Goal: Browse casually: Explore the website without a specific task or goal

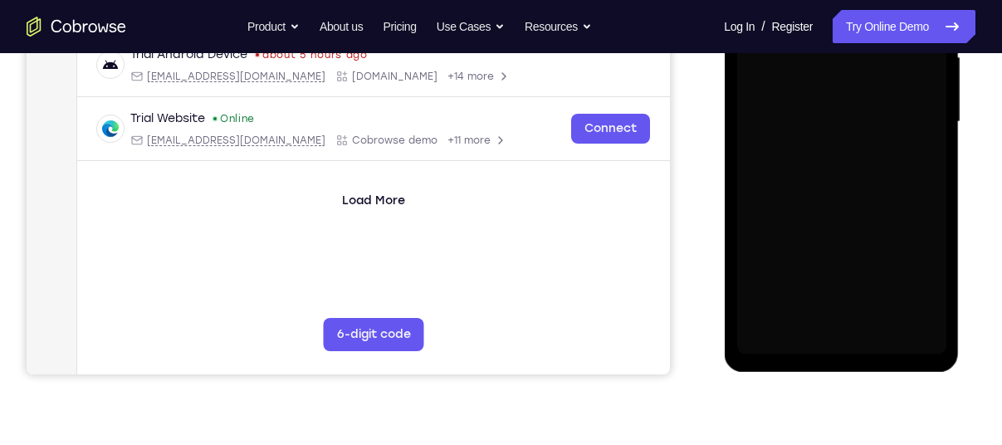
scroll to position [406, 0]
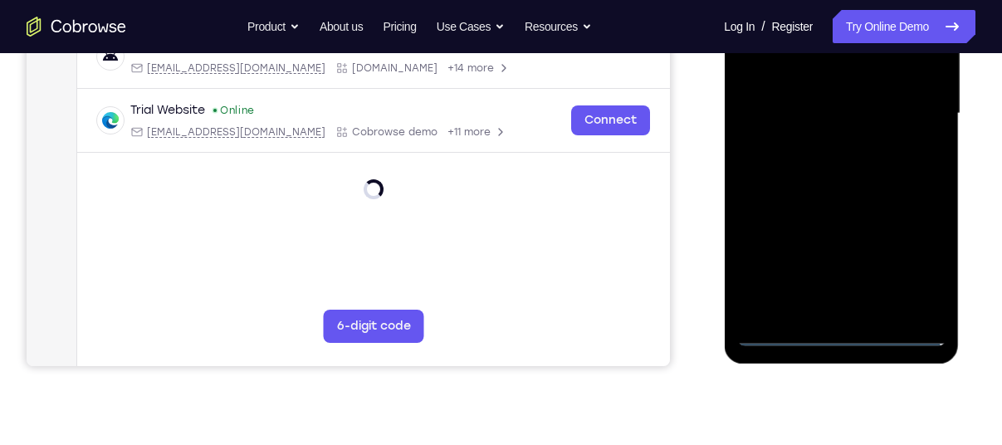
click at [833, 332] on div at bounding box center [841, 113] width 209 height 465
click at [840, 326] on div at bounding box center [841, 113] width 209 height 465
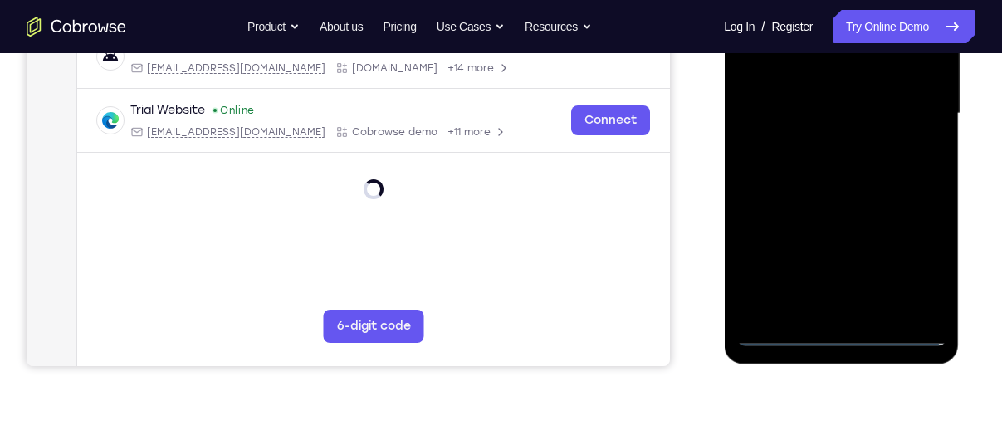
click at [840, 326] on div at bounding box center [841, 113] width 209 height 465
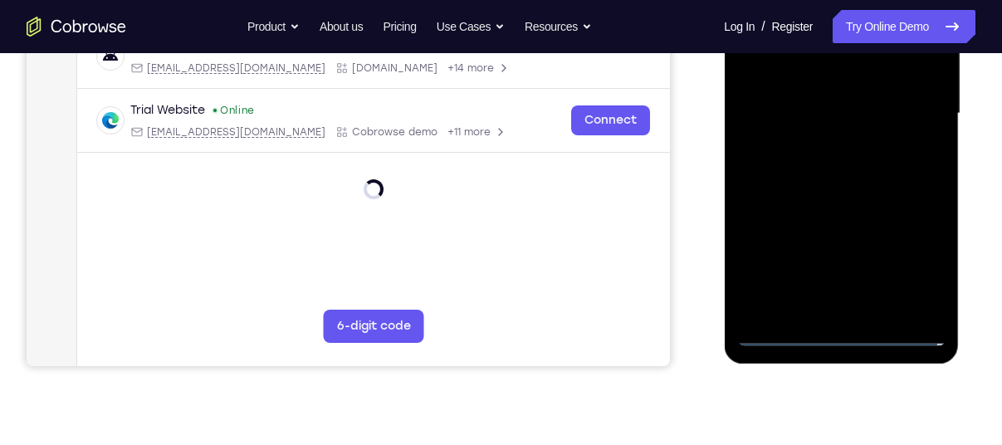
click at [845, 320] on div at bounding box center [841, 113] width 209 height 465
click at [845, 321] on div at bounding box center [841, 113] width 209 height 465
drag, startPoint x: 845, startPoint y: 321, endPoint x: 836, endPoint y: 329, distance: 11.2
click at [836, 329] on div at bounding box center [841, 113] width 209 height 465
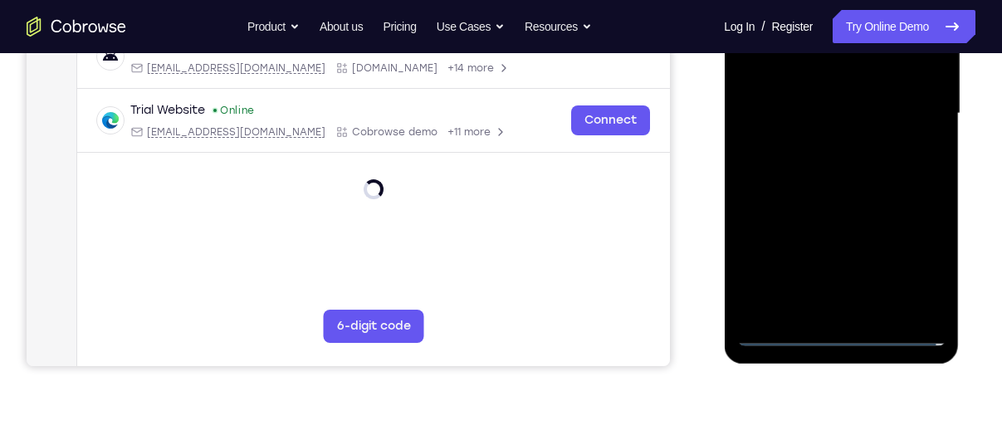
click at [836, 329] on div at bounding box center [841, 113] width 209 height 465
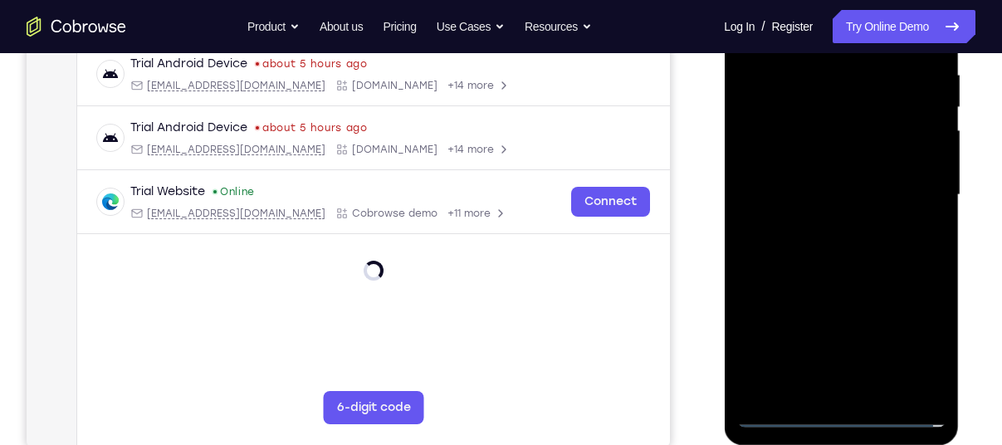
click at [900, 341] on div at bounding box center [841, 195] width 209 height 465
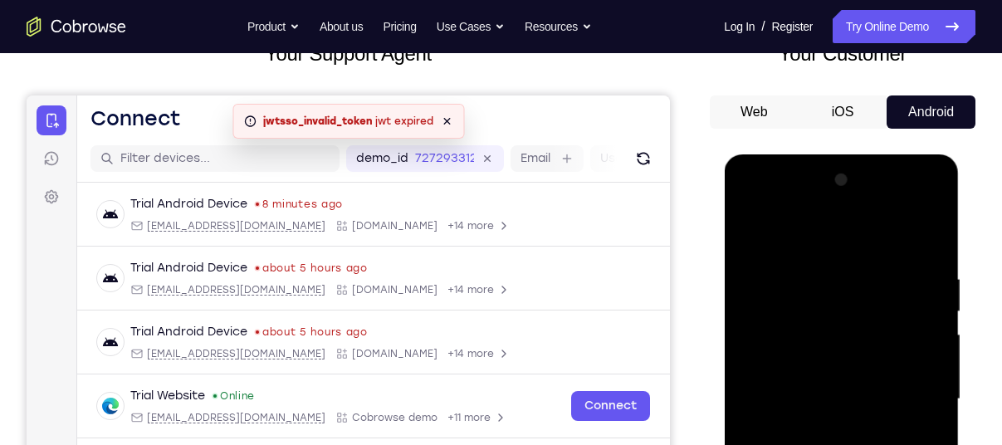
scroll to position [174, 0]
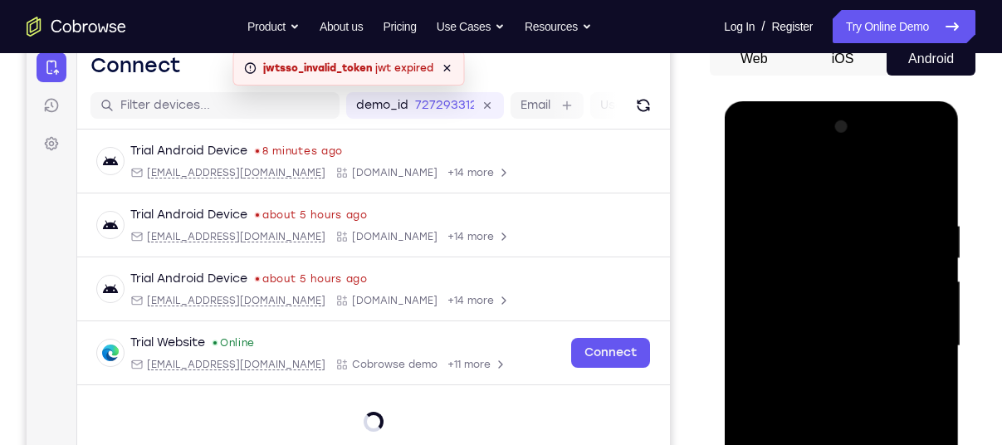
click at [783, 181] on div at bounding box center [841, 346] width 209 height 465
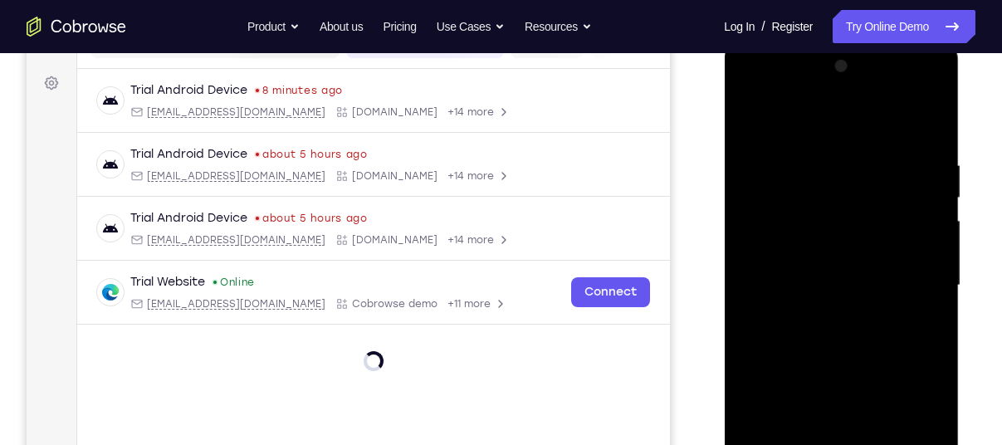
scroll to position [236, 0]
click at [797, 123] on div at bounding box center [841, 283] width 209 height 465
click at [777, 227] on div at bounding box center [841, 283] width 209 height 465
click at [818, 288] on div at bounding box center [841, 283] width 209 height 465
click at [785, 258] on div at bounding box center [841, 283] width 209 height 465
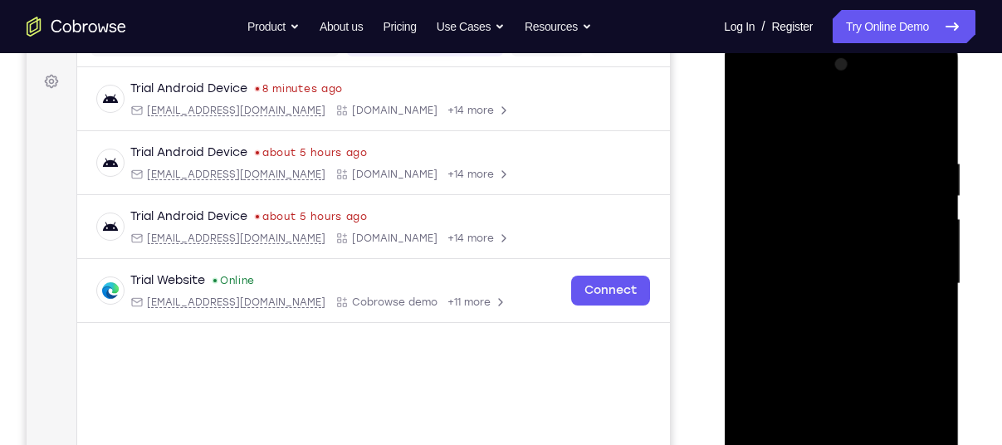
click at [830, 301] on div at bounding box center [841, 283] width 209 height 465
click at [804, 368] on div at bounding box center [841, 283] width 209 height 465
click at [835, 231] on div at bounding box center [841, 283] width 209 height 465
drag, startPoint x: 823, startPoint y: 290, endPoint x: 818, endPoint y: 218, distance: 71.6
click at [818, 218] on div at bounding box center [841, 283] width 209 height 465
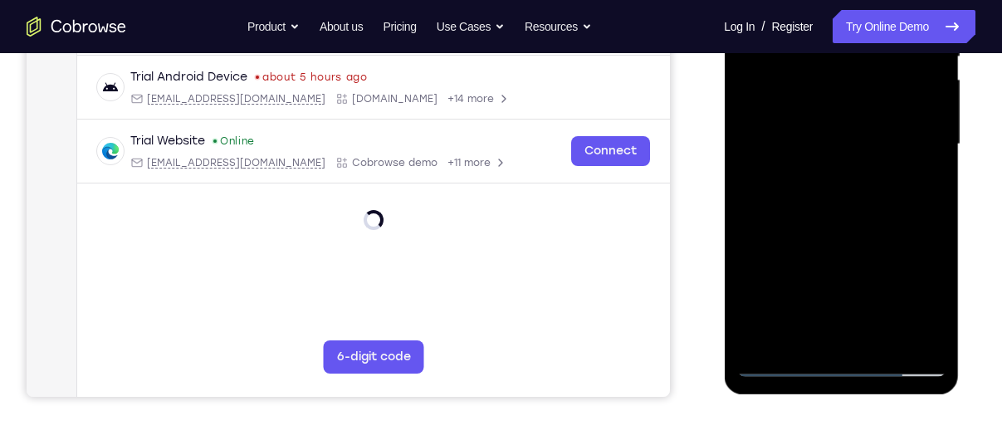
scroll to position [377, 0]
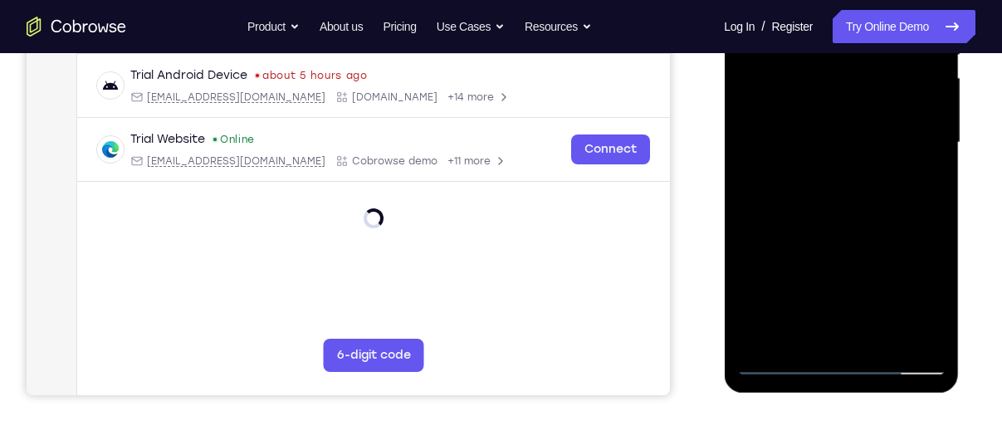
drag, startPoint x: 816, startPoint y: 305, endPoint x: 818, endPoint y: 237, distance: 68.1
click at [818, 237] on div at bounding box center [841, 142] width 209 height 465
click at [804, 326] on div at bounding box center [841, 142] width 209 height 465
click at [844, 333] on div at bounding box center [841, 142] width 209 height 465
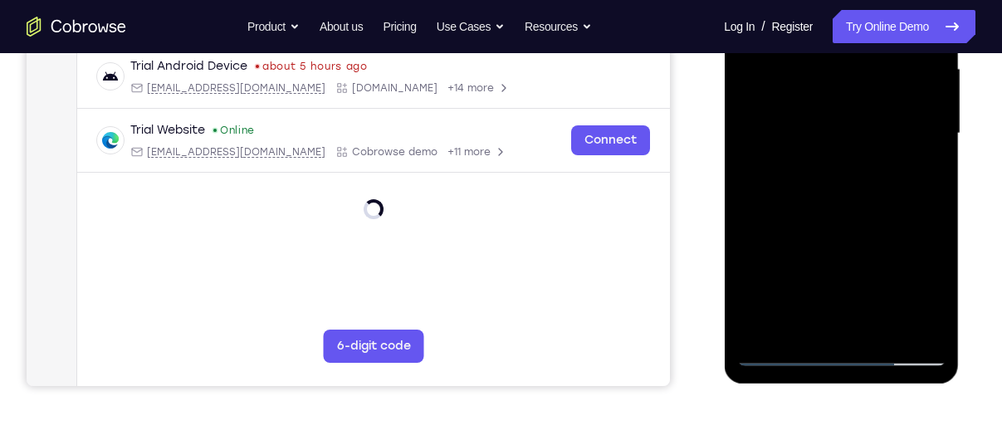
scroll to position [387, 0]
click at [820, 326] on div at bounding box center [841, 132] width 209 height 465
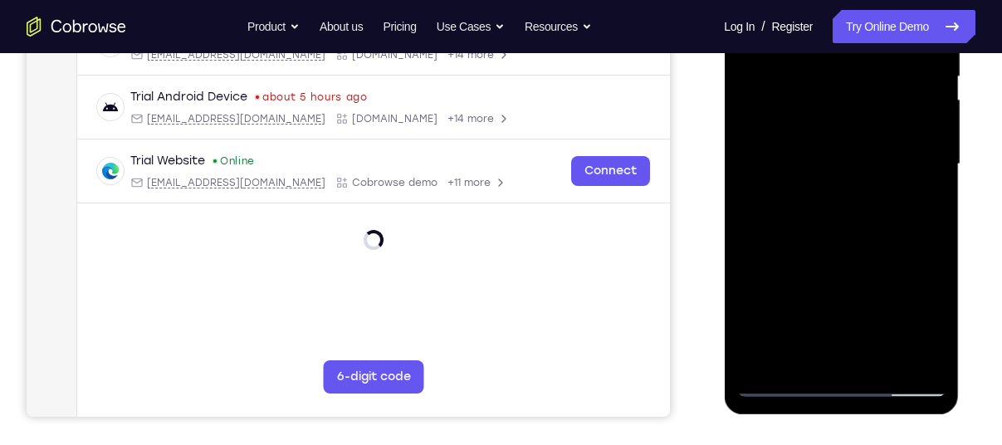
scroll to position [304, 0]
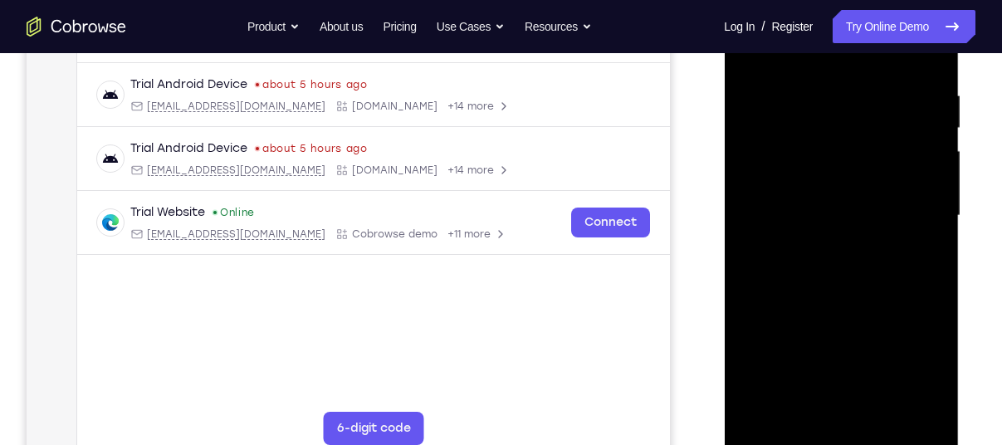
click at [781, 232] on div at bounding box center [841, 215] width 209 height 465
drag, startPoint x: 839, startPoint y: 151, endPoint x: 843, endPoint y: 60, distance: 91.4
click at [843, 60] on div at bounding box center [841, 215] width 209 height 465
click at [818, 249] on div at bounding box center [841, 215] width 209 height 465
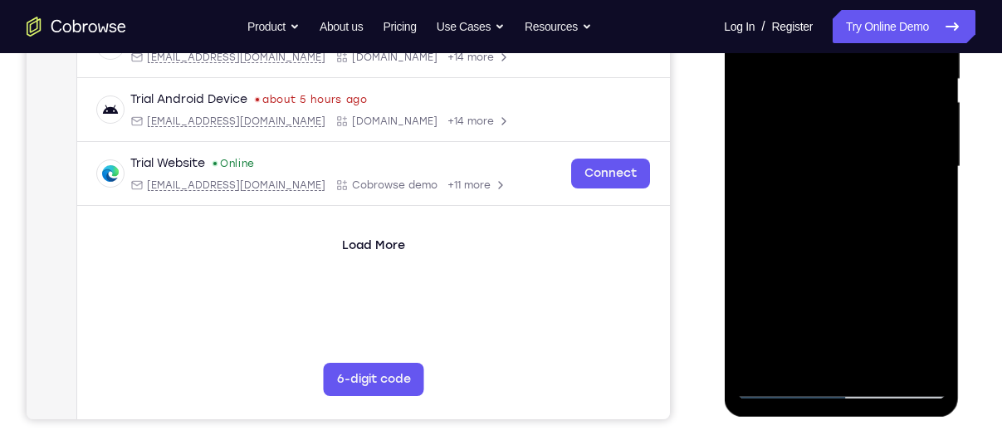
scroll to position [364, 0]
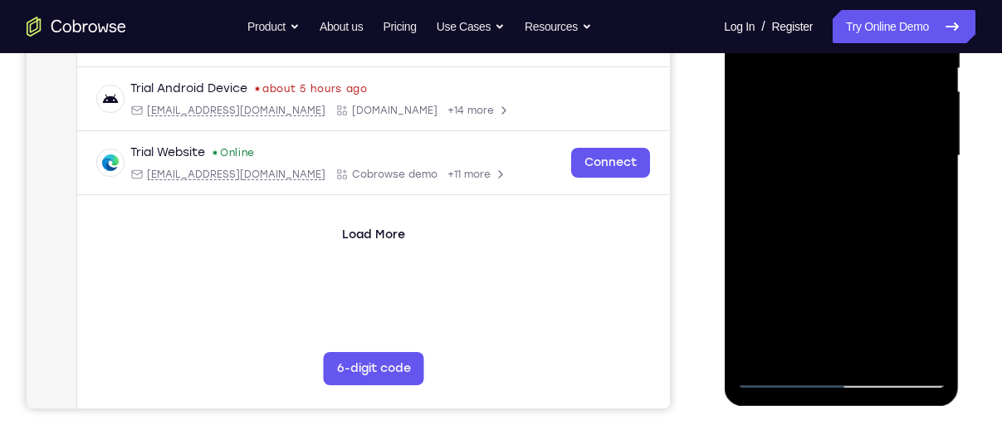
click at [808, 350] on div at bounding box center [841, 156] width 209 height 465
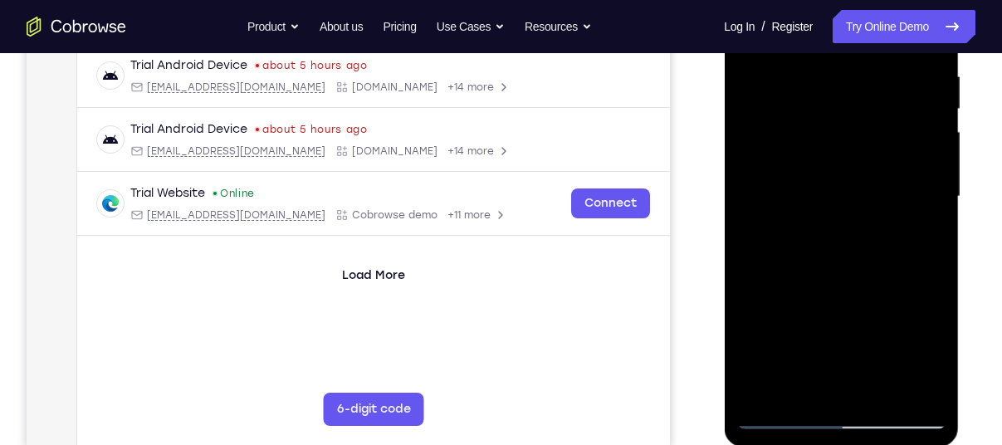
scroll to position [322, 0]
drag, startPoint x: 830, startPoint y: 320, endPoint x: 827, endPoint y: 250, distance: 69.8
click at [827, 250] on div at bounding box center [841, 197] width 209 height 465
click at [823, 390] on div at bounding box center [841, 197] width 209 height 465
click at [821, 393] on div at bounding box center [841, 197] width 209 height 465
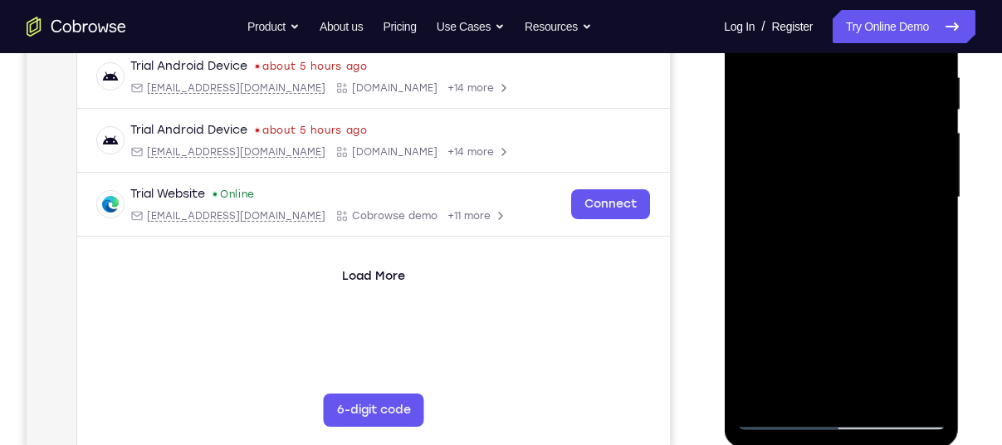
click at [823, 378] on div at bounding box center [841, 197] width 209 height 465
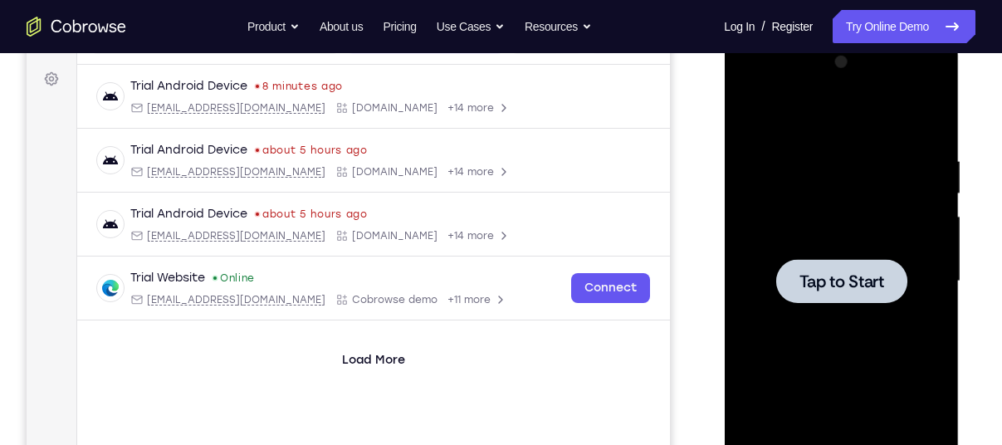
scroll to position [238, 0]
click at [852, 265] on div at bounding box center [841, 282] width 131 height 44
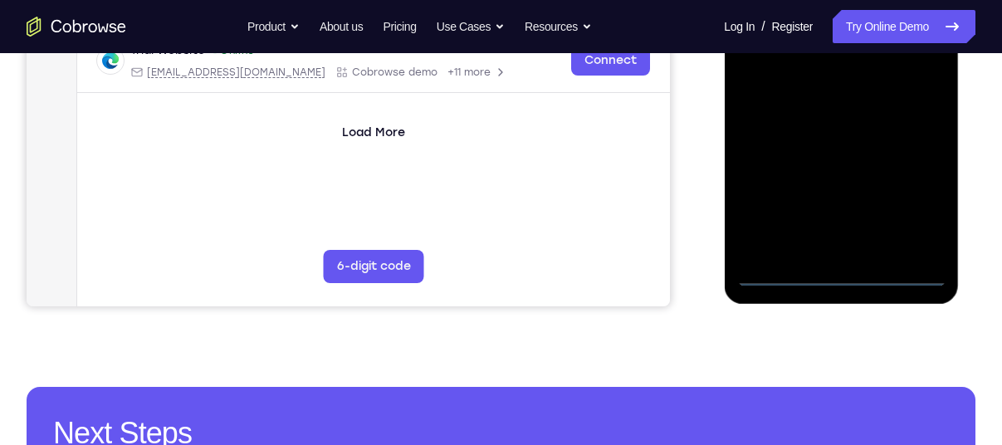
scroll to position [545, 0]
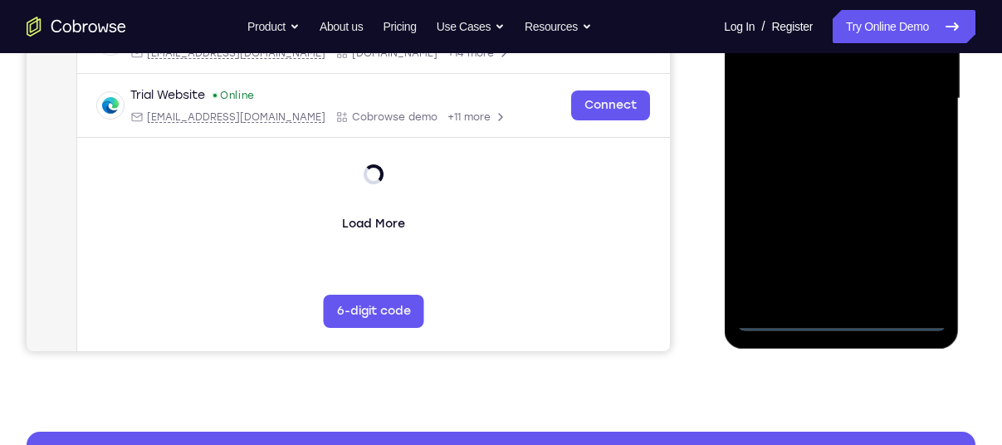
scroll to position [332, 0]
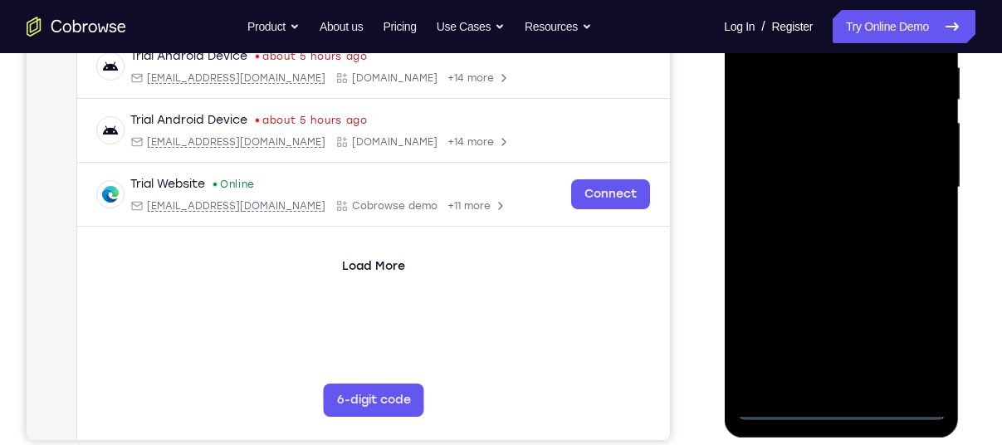
click at [911, 326] on div at bounding box center [841, 187] width 209 height 465
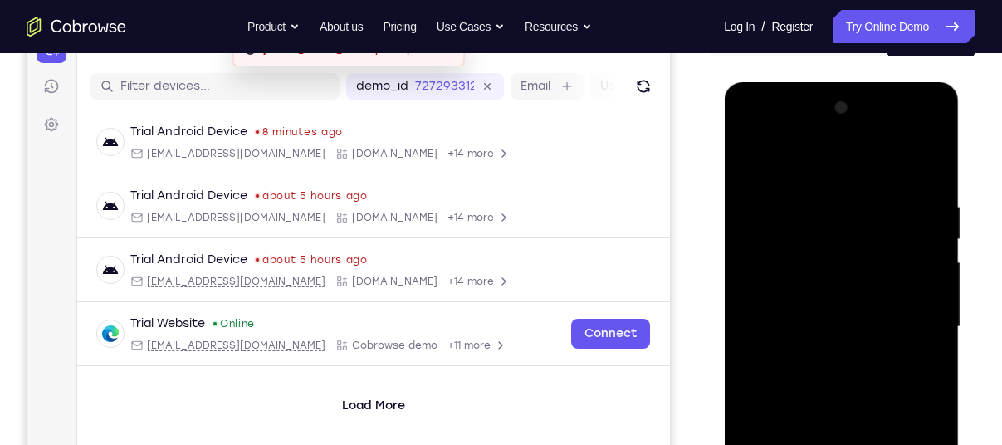
scroll to position [199, 0]
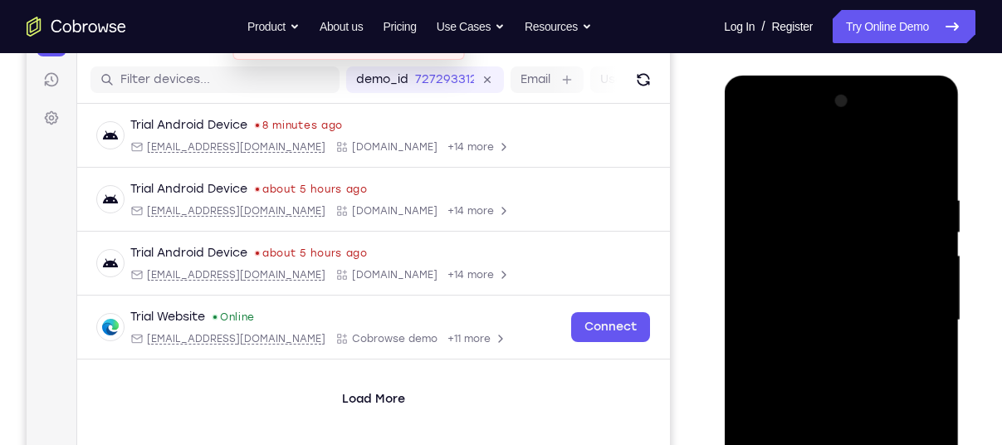
click at [801, 169] on div at bounding box center [841, 320] width 209 height 465
click at [760, 274] on div at bounding box center [841, 320] width 209 height 465
click at [826, 311] on div at bounding box center [841, 320] width 209 height 465
click at [794, 298] on div at bounding box center [841, 320] width 209 height 465
click at [821, 336] on div at bounding box center [841, 320] width 209 height 465
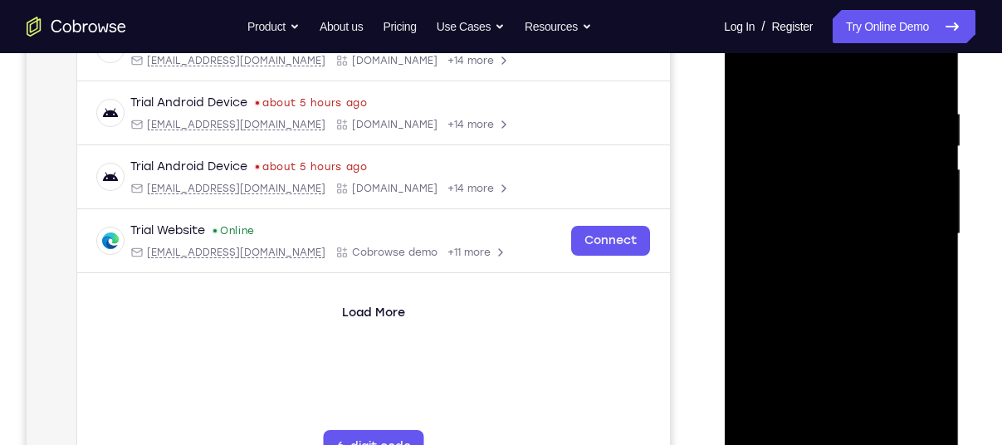
scroll to position [288, 0]
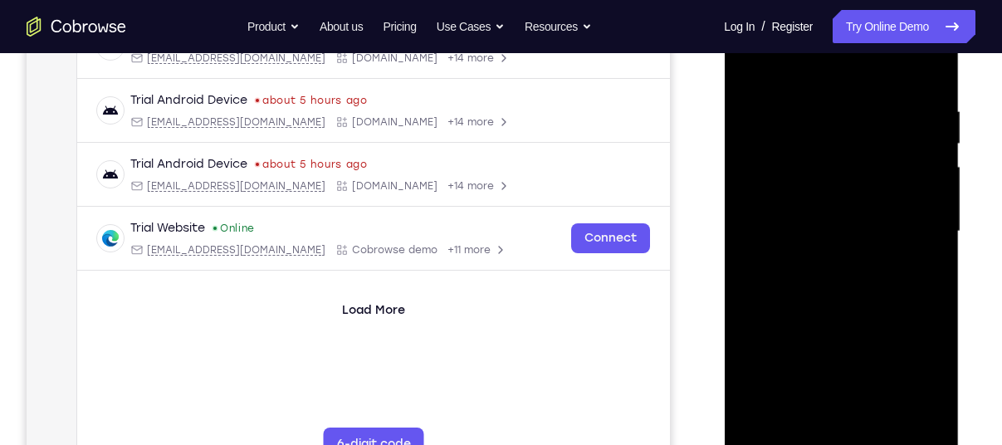
click at [843, 321] on div at bounding box center [841, 231] width 209 height 465
click at [816, 198] on div at bounding box center [841, 231] width 209 height 465
click at [919, 178] on div at bounding box center [841, 231] width 209 height 465
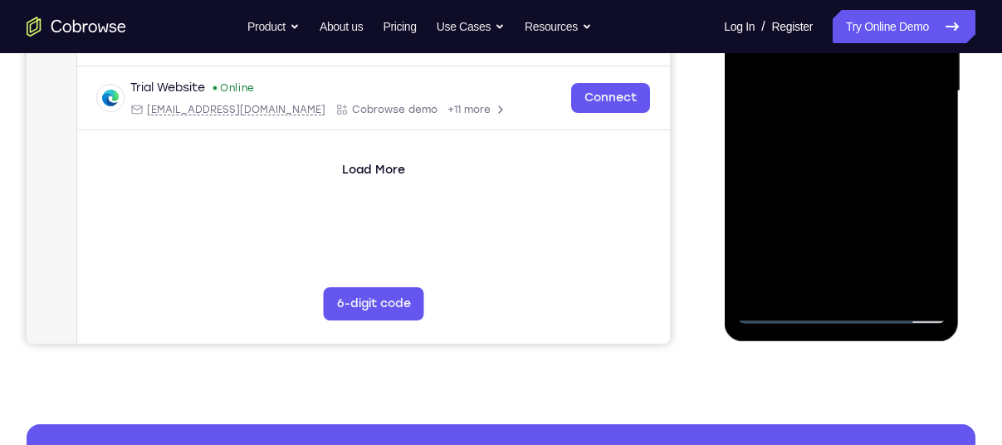
drag, startPoint x: 845, startPoint y: 197, endPoint x: 840, endPoint y: 145, distance: 51.7
click at [840, 145] on div at bounding box center [841, 91] width 209 height 465
click at [805, 271] on div at bounding box center [841, 91] width 209 height 465
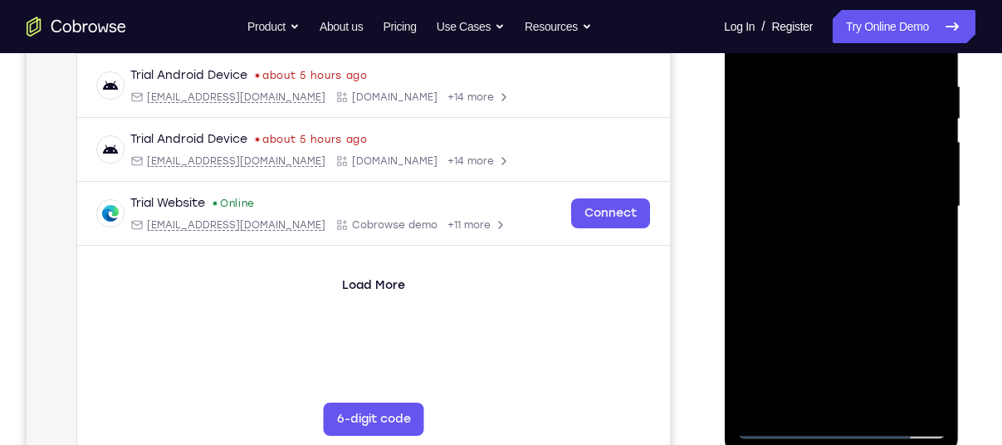
scroll to position [312, 0]
click at [799, 184] on div at bounding box center [841, 207] width 209 height 465
click at [776, 247] on div at bounding box center [841, 207] width 209 height 465
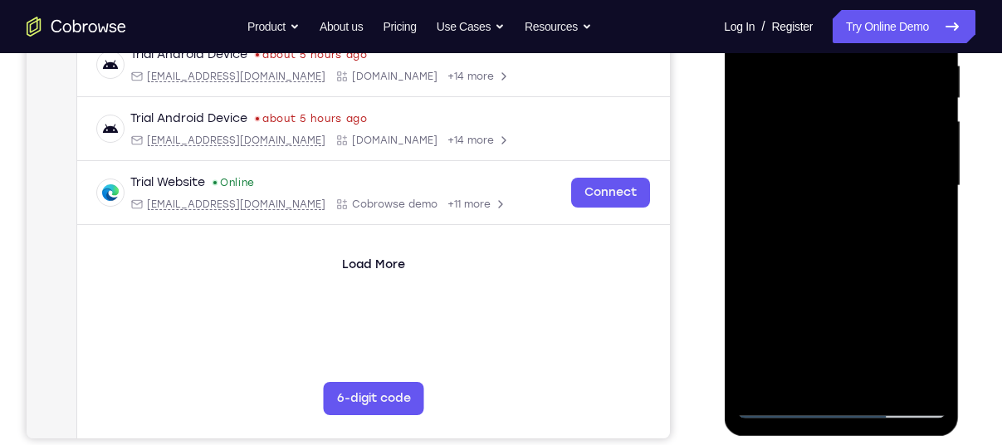
scroll to position [337, 0]
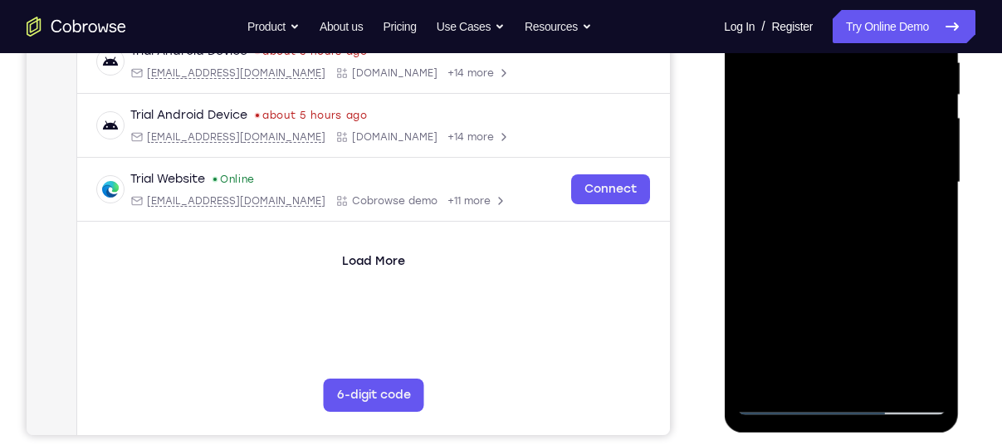
click at [813, 365] on div at bounding box center [841, 182] width 209 height 465
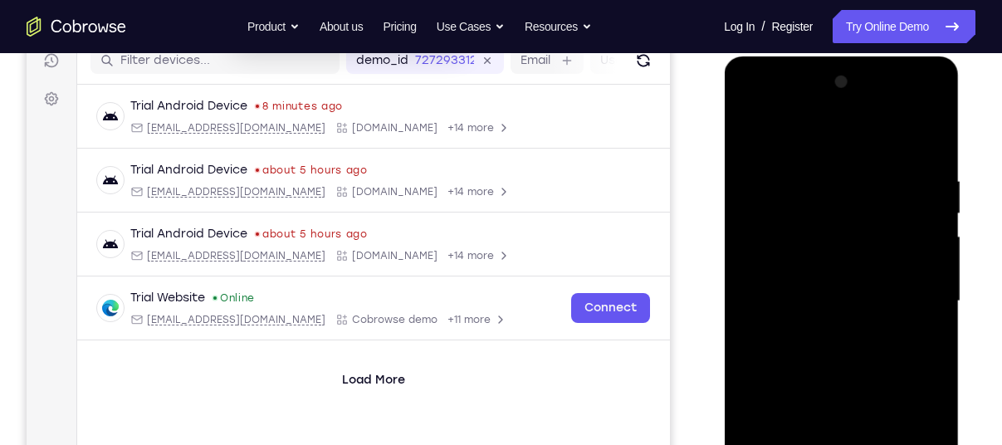
scroll to position [218, 0]
click at [790, 144] on div at bounding box center [841, 302] width 209 height 465
click at [819, 248] on div at bounding box center [841, 302] width 209 height 465
click at [774, 238] on div at bounding box center [841, 302] width 209 height 465
drag, startPoint x: 846, startPoint y: 263, endPoint x: 853, endPoint y: 152, distance: 111.5
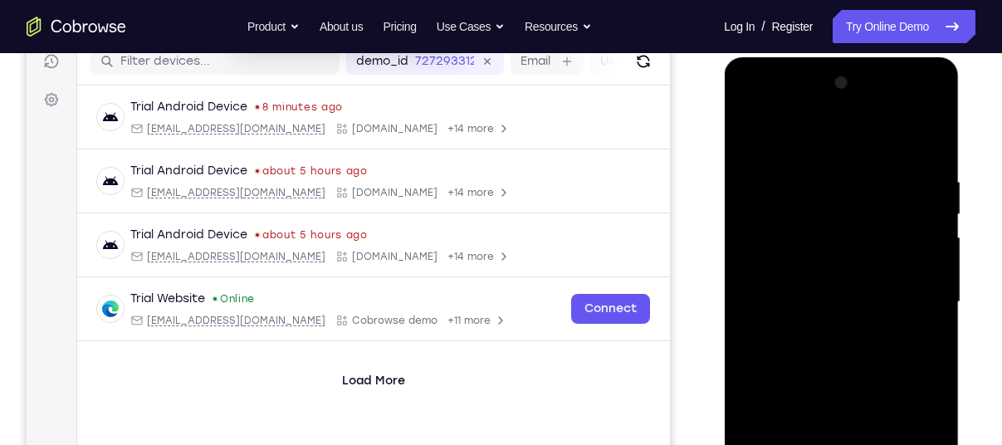
click at [853, 152] on div at bounding box center [841, 302] width 209 height 465
drag, startPoint x: 821, startPoint y: 386, endPoint x: 828, endPoint y: 209, distance: 177.0
click at [828, 209] on div at bounding box center [841, 302] width 209 height 465
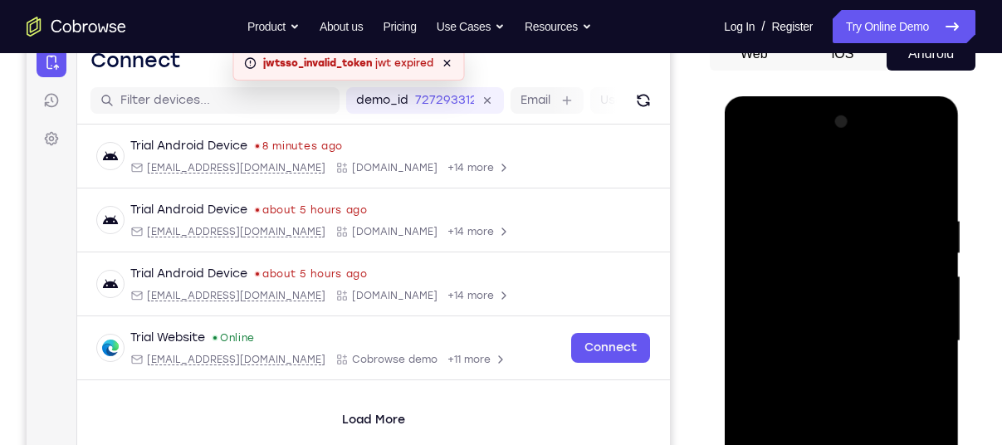
scroll to position [178, 0]
click at [836, 288] on div at bounding box center [841, 342] width 209 height 465
click at [846, 293] on div at bounding box center [841, 342] width 209 height 465
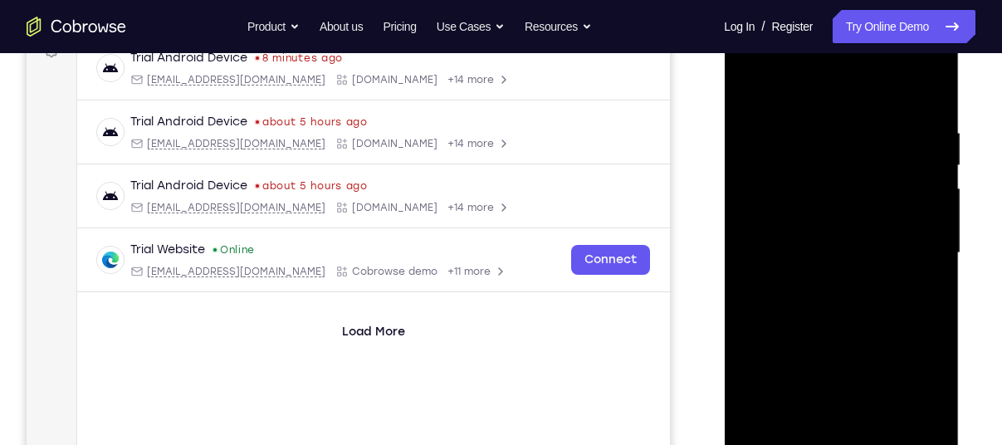
scroll to position [276, 0]
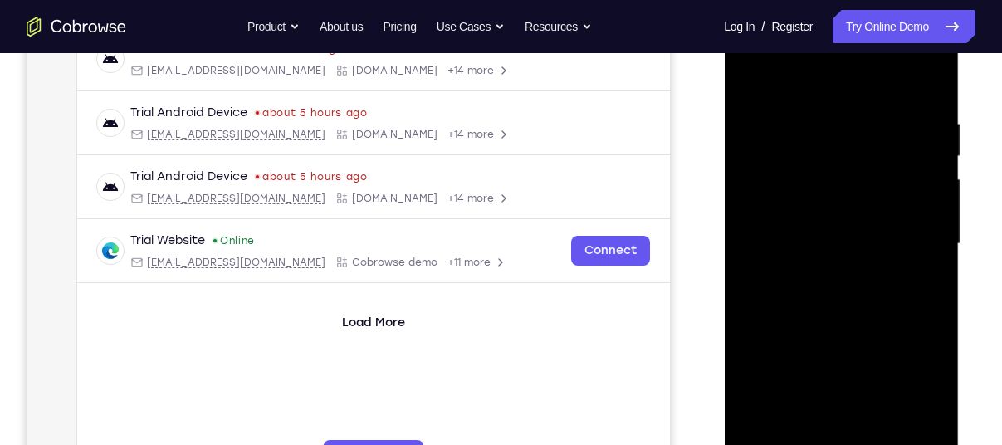
click at [910, 291] on div at bounding box center [841, 244] width 209 height 465
click at [770, 283] on div at bounding box center [841, 244] width 209 height 465
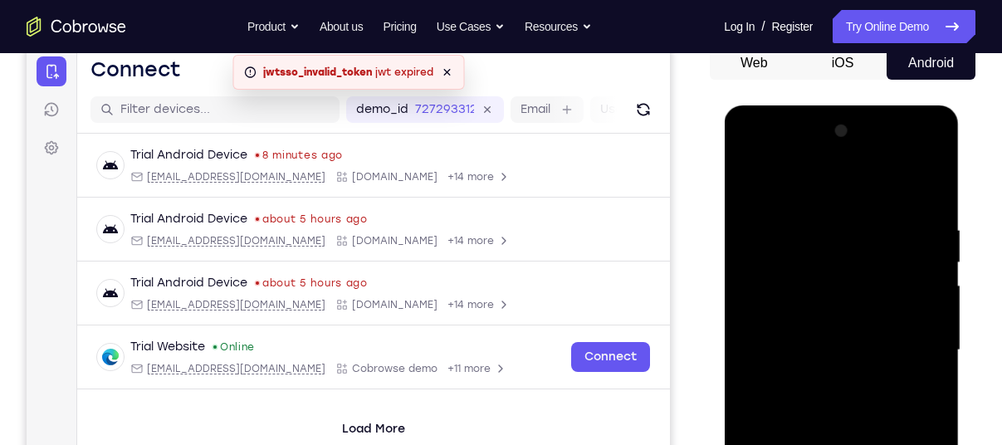
scroll to position [193, 0]
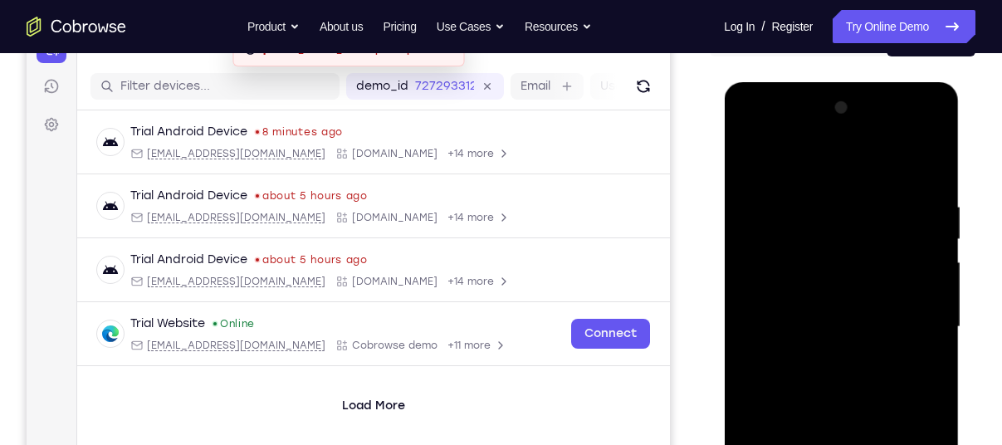
click at [760, 300] on div at bounding box center [841, 327] width 209 height 465
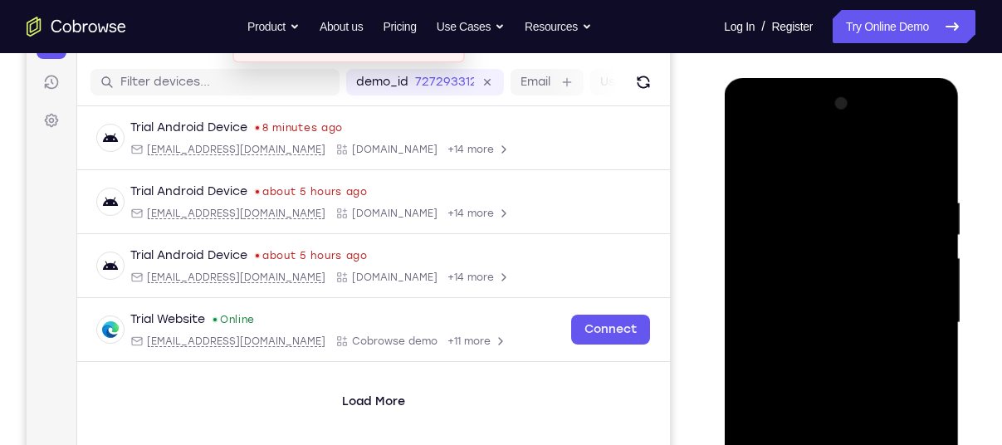
scroll to position [196, 0]
click at [767, 179] on div at bounding box center [841, 323] width 209 height 465
click at [850, 176] on div at bounding box center [841, 323] width 209 height 465
click at [756, 145] on div at bounding box center [841, 323] width 209 height 465
click at [743, 152] on div at bounding box center [841, 323] width 209 height 465
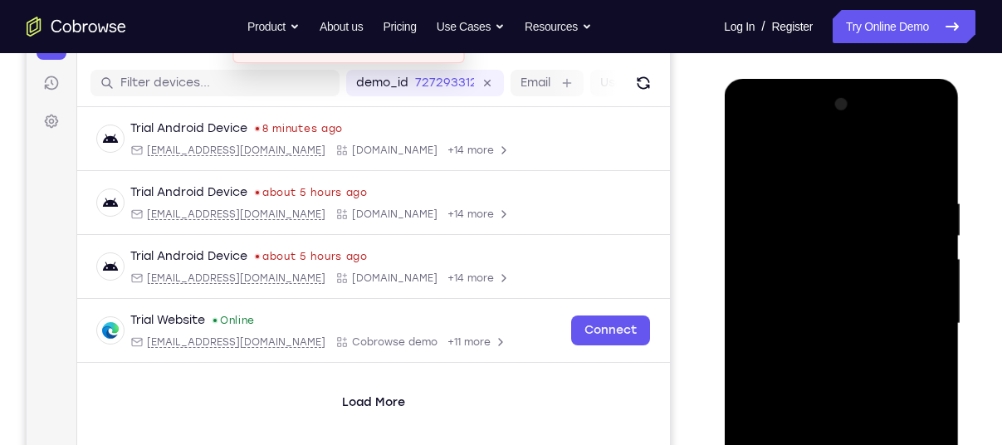
click at [743, 153] on div at bounding box center [841, 323] width 209 height 465
click at [898, 149] on div at bounding box center [841, 323] width 209 height 465
click at [872, 260] on div at bounding box center [841, 323] width 209 height 465
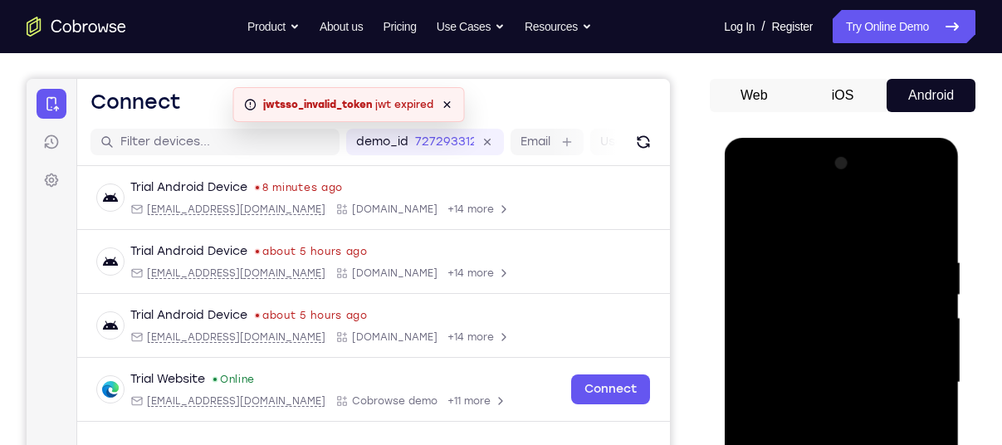
scroll to position [135, 0]
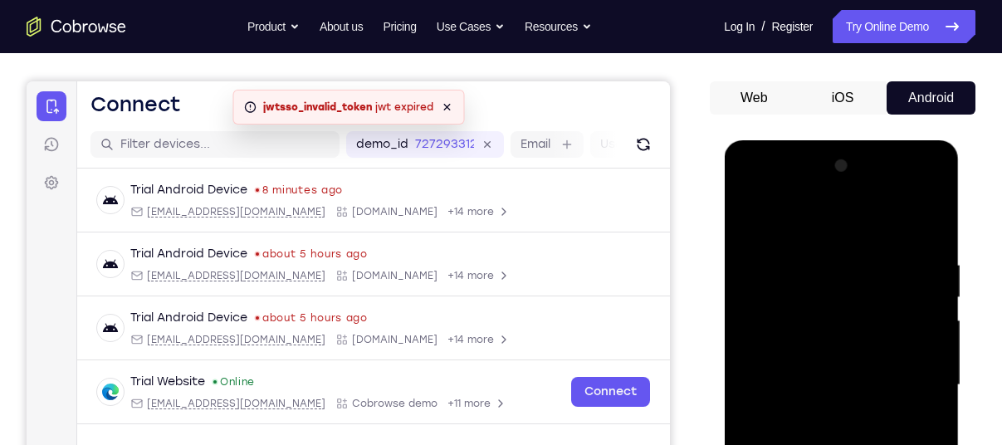
click at [748, 217] on div at bounding box center [841, 385] width 209 height 465
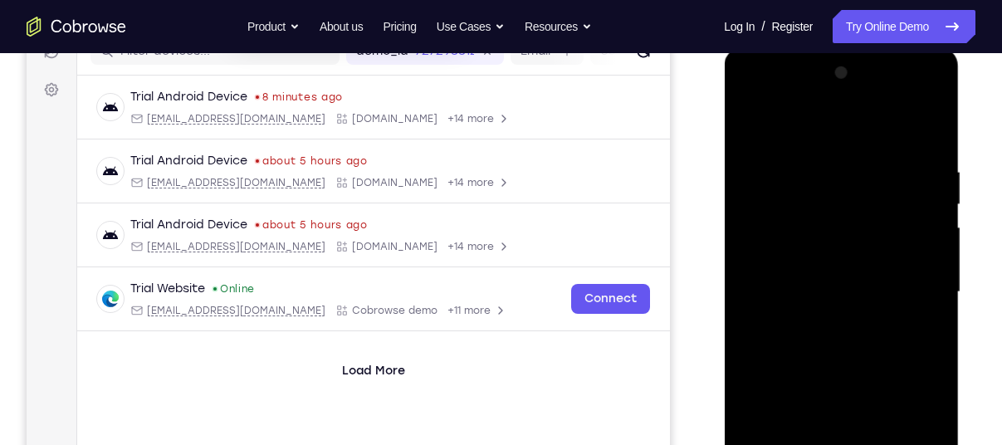
scroll to position [233, 0]
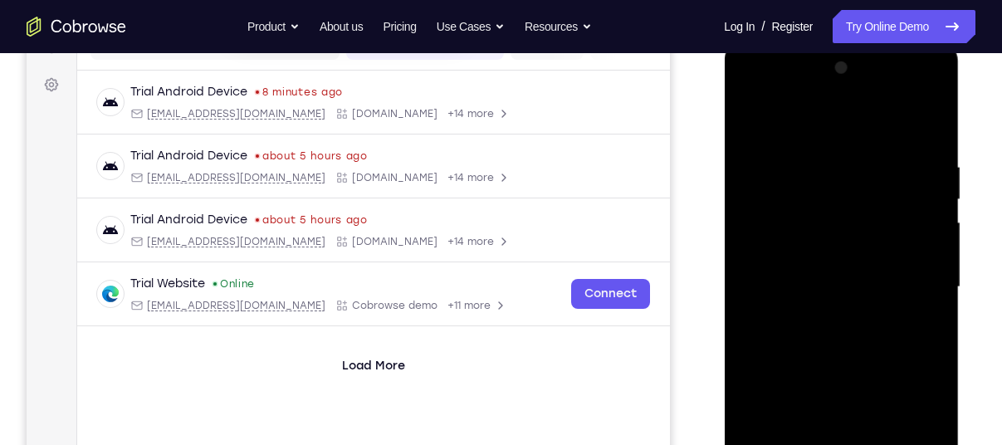
click at [762, 115] on div at bounding box center [841, 287] width 209 height 465
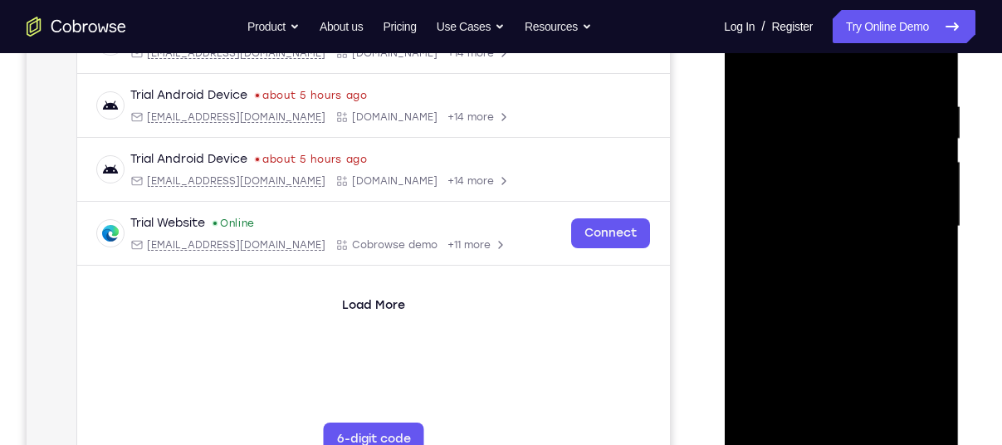
scroll to position [328, 0]
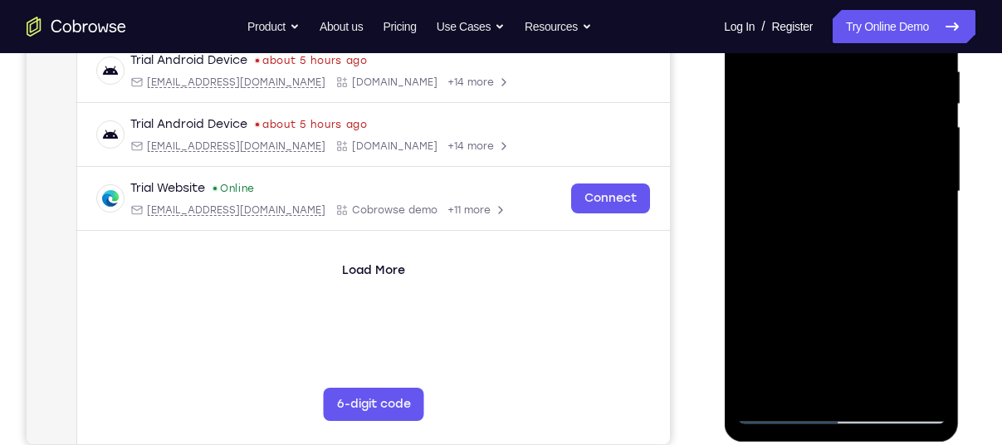
drag, startPoint x: 850, startPoint y: 329, endPoint x: 860, endPoint y: 136, distance: 192.9
click at [860, 136] on div at bounding box center [841, 191] width 209 height 465
drag, startPoint x: 852, startPoint y: 256, endPoint x: 873, endPoint y: 37, distance: 220.2
click at [873, 37] on div at bounding box center [841, 191] width 209 height 465
drag, startPoint x: 848, startPoint y: 303, endPoint x: 847, endPoint y: 143, distance: 160.3
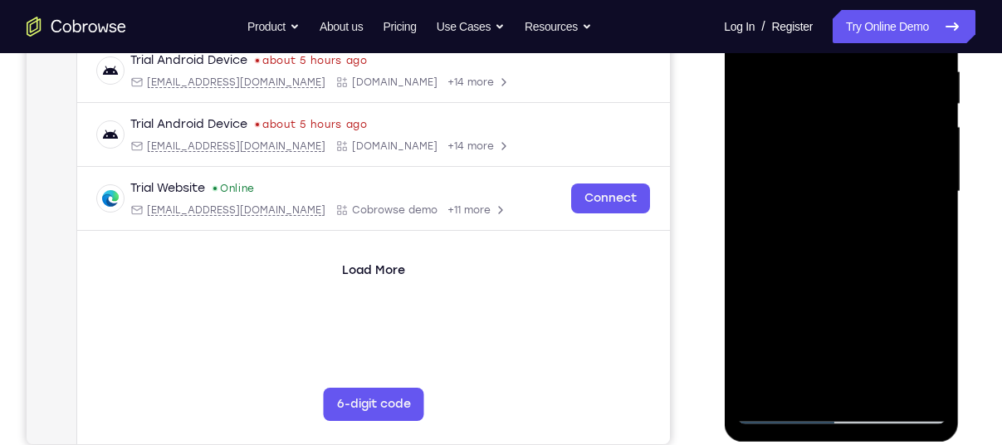
click at [847, 143] on div at bounding box center [841, 191] width 209 height 465
drag, startPoint x: 845, startPoint y: 287, endPoint x: 876, endPoint y: 128, distance: 162.6
click at [876, 128] on div at bounding box center [841, 191] width 209 height 465
drag, startPoint x: 871, startPoint y: 256, endPoint x: 887, endPoint y: 49, distance: 207.4
click at [887, 49] on div at bounding box center [841, 191] width 209 height 465
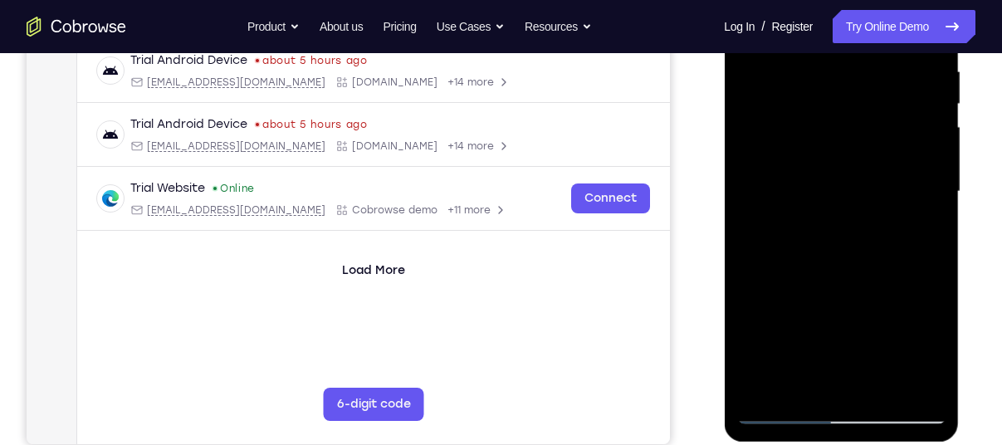
drag, startPoint x: 828, startPoint y: 282, endPoint x: 854, endPoint y: 40, distance: 243.9
click at [854, 40] on div at bounding box center [841, 191] width 209 height 465
drag, startPoint x: 837, startPoint y: 321, endPoint x: 840, endPoint y: 211, distance: 110.5
click at [840, 211] on div at bounding box center [841, 191] width 209 height 465
drag, startPoint x: 867, startPoint y: 249, endPoint x: 841, endPoint y: 63, distance: 187.8
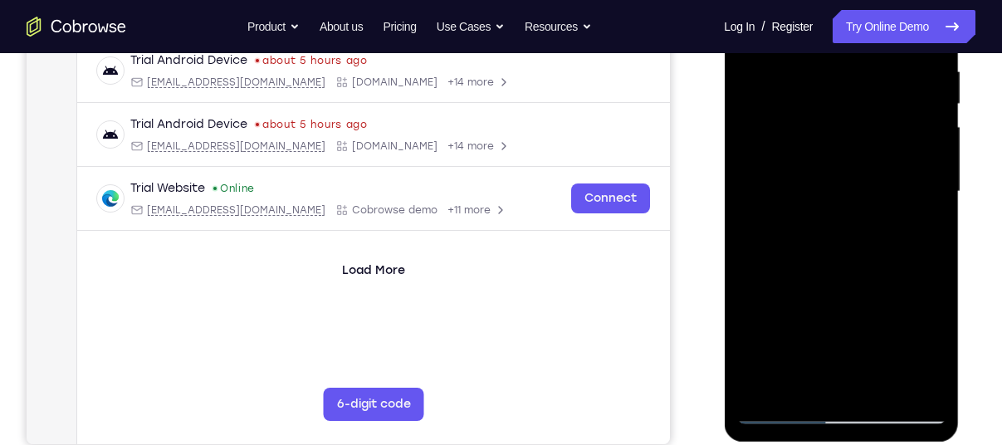
click at [841, 63] on div at bounding box center [841, 191] width 209 height 465
drag, startPoint x: 831, startPoint y: 292, endPoint x: 828, endPoint y: 135, distance: 157.0
click at [828, 135] on div at bounding box center [841, 191] width 209 height 465
drag, startPoint x: 849, startPoint y: 198, endPoint x: 865, endPoint y: 56, distance: 143.7
click at [865, 56] on div at bounding box center [841, 191] width 209 height 465
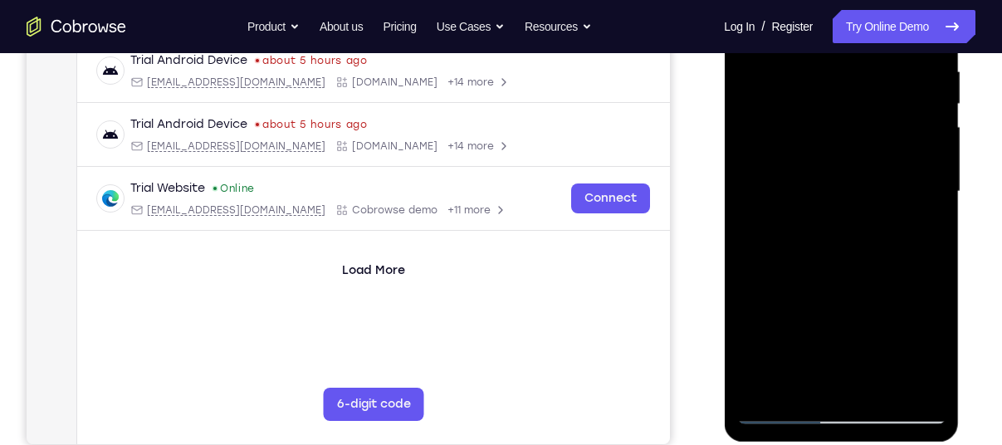
drag, startPoint x: 865, startPoint y: 289, endPoint x: 855, endPoint y: 96, distance: 193.7
click at [855, 96] on div at bounding box center [841, 191] width 209 height 465
drag, startPoint x: 864, startPoint y: 239, endPoint x: 863, endPoint y: 42, distance: 197.7
click at [863, 42] on div at bounding box center [841, 191] width 209 height 465
drag, startPoint x: 835, startPoint y: 270, endPoint x: 818, endPoint y: 86, distance: 184.3
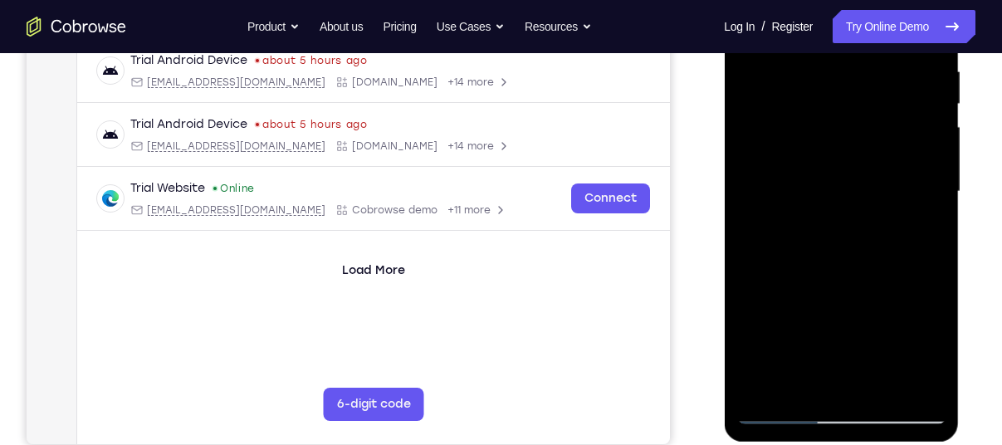
click at [818, 86] on div at bounding box center [841, 191] width 209 height 465
drag, startPoint x: 844, startPoint y: 311, endPoint x: 845, endPoint y: 164, distance: 146.2
click at [845, 164] on div at bounding box center [841, 191] width 209 height 465
drag, startPoint x: 842, startPoint y: 272, endPoint x: 847, endPoint y: 106, distance: 166.2
click at [847, 106] on div at bounding box center [841, 191] width 209 height 465
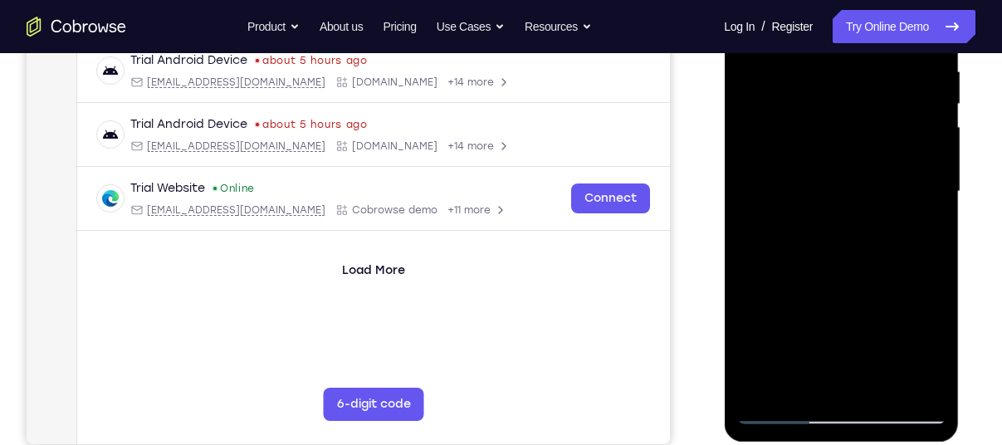
drag, startPoint x: 860, startPoint y: 314, endPoint x: 876, endPoint y: 100, distance: 214.9
click at [876, 100] on div at bounding box center [841, 191] width 209 height 465
drag, startPoint x: 841, startPoint y: 319, endPoint x: 853, endPoint y: 50, distance: 269.3
click at [853, 50] on div at bounding box center [841, 191] width 209 height 465
drag, startPoint x: 823, startPoint y: 335, endPoint x: 845, endPoint y: 79, distance: 256.8
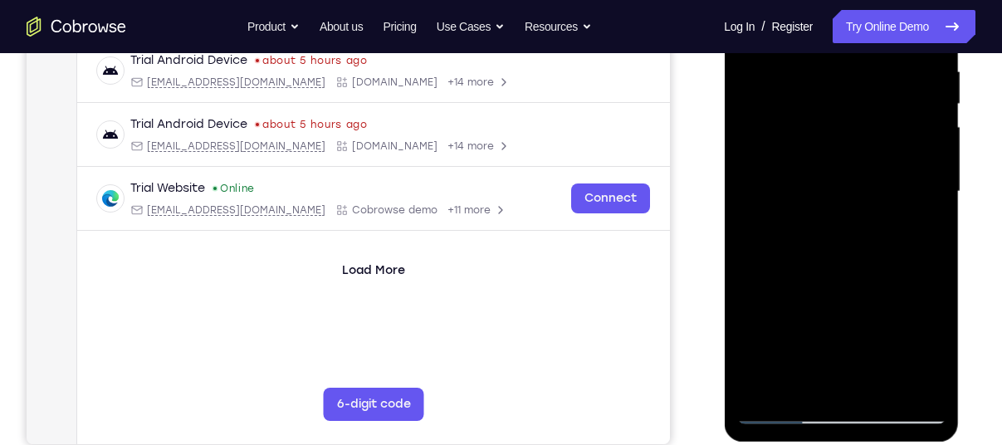
click at [845, 79] on div at bounding box center [841, 191] width 209 height 465
drag, startPoint x: 850, startPoint y: 278, endPoint x: 838, endPoint y: 32, distance: 246.1
click at [838, 32] on div at bounding box center [841, 191] width 209 height 465
drag, startPoint x: 837, startPoint y: 322, endPoint x: 859, endPoint y: 108, distance: 215.4
click at [859, 108] on div at bounding box center [841, 191] width 209 height 465
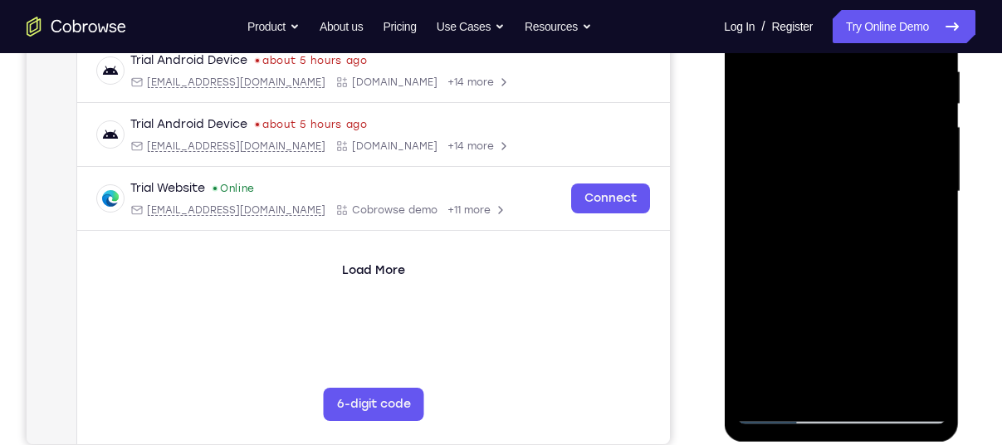
drag, startPoint x: 821, startPoint y: 279, endPoint x: 861, endPoint y: 100, distance: 183.8
click at [861, 100] on div at bounding box center [841, 191] width 209 height 465
drag, startPoint x: 831, startPoint y: 307, endPoint x: 858, endPoint y: 100, distance: 209.4
click at [858, 100] on div at bounding box center [841, 191] width 209 height 465
drag, startPoint x: 855, startPoint y: 306, endPoint x: 863, endPoint y: 112, distance: 194.5
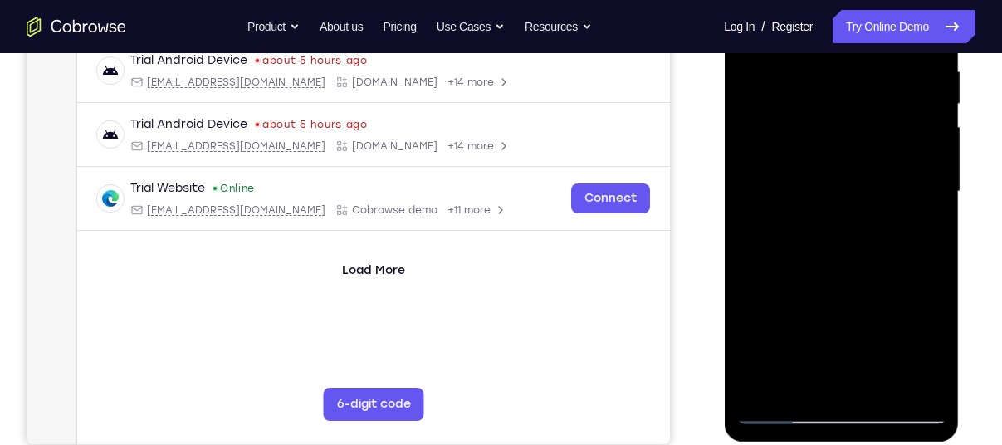
click at [863, 112] on div at bounding box center [841, 191] width 209 height 465
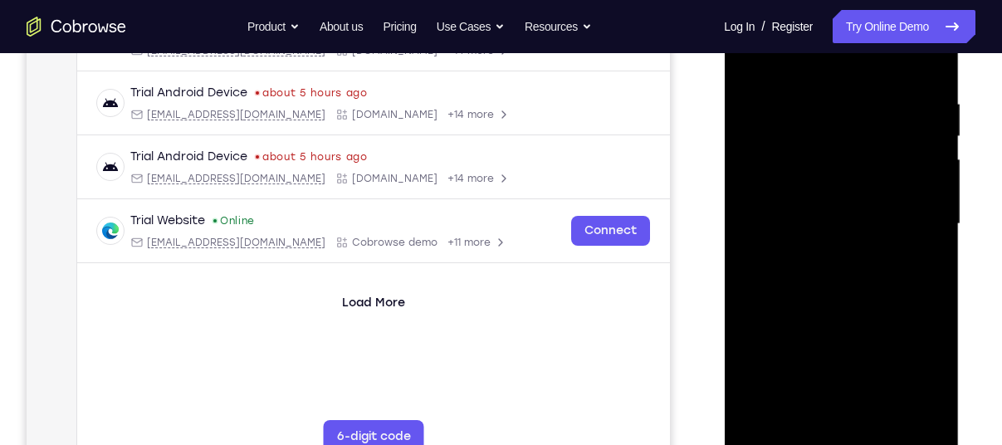
scroll to position [293, 0]
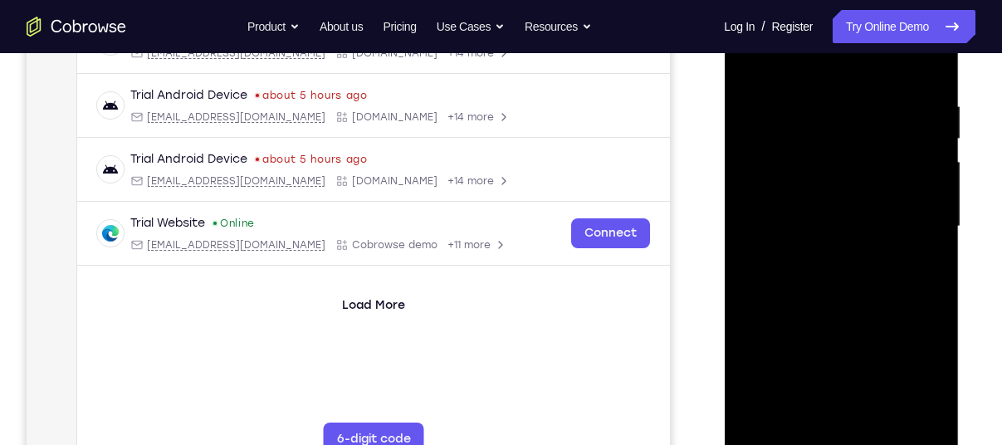
drag, startPoint x: 850, startPoint y: 288, endPoint x: 859, endPoint y: 28, distance: 260.1
click at [859, 28] on div at bounding box center [841, 226] width 209 height 465
drag, startPoint x: 845, startPoint y: 287, endPoint x: 853, endPoint y: 136, distance: 151.3
click at [853, 136] on div at bounding box center [841, 226] width 209 height 465
drag, startPoint x: 863, startPoint y: 316, endPoint x: 878, endPoint y: 73, distance: 243.8
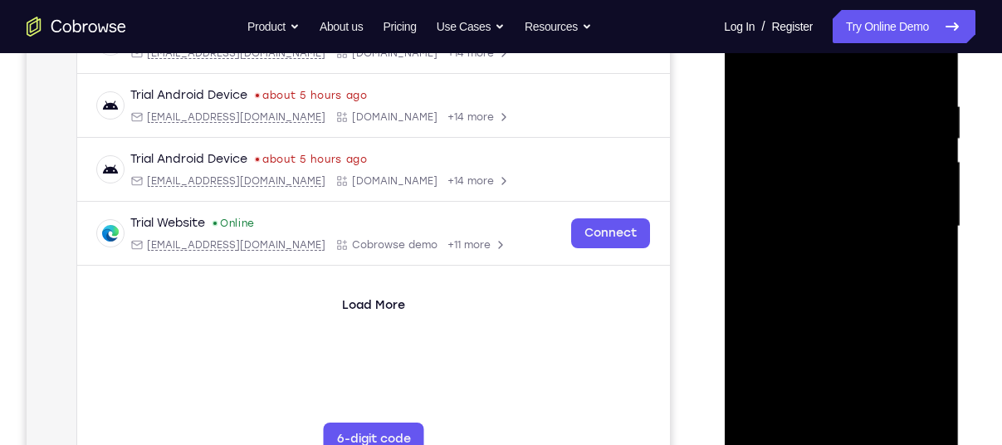
click at [878, 73] on div at bounding box center [841, 226] width 209 height 465
drag, startPoint x: 860, startPoint y: 326, endPoint x: 870, endPoint y: 81, distance: 245.2
click at [870, 81] on div at bounding box center [841, 226] width 209 height 465
drag, startPoint x: 899, startPoint y: 342, endPoint x: 891, endPoint y: 115, distance: 226.9
click at [891, 115] on div at bounding box center [841, 226] width 209 height 465
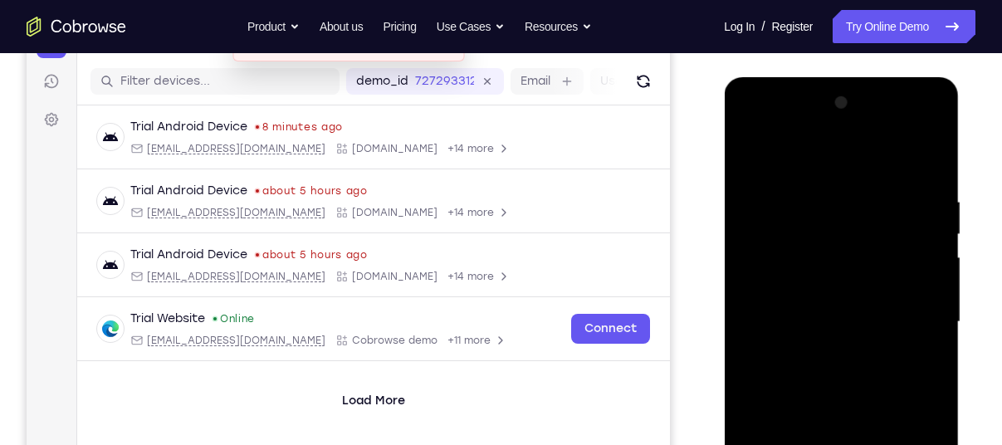
scroll to position [197, 0]
drag, startPoint x: 854, startPoint y: 277, endPoint x: 861, endPoint y: 88, distance: 188.7
click at [861, 88] on div at bounding box center [841, 325] width 235 height 495
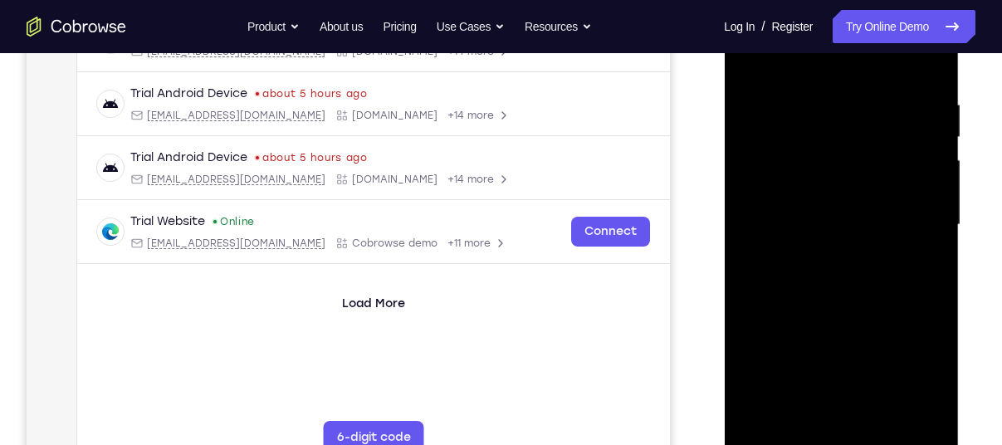
scroll to position [296, 0]
drag, startPoint x: 858, startPoint y: 341, endPoint x: 831, endPoint y: 135, distance: 207.7
click at [831, 135] on div at bounding box center [841, 224] width 209 height 465
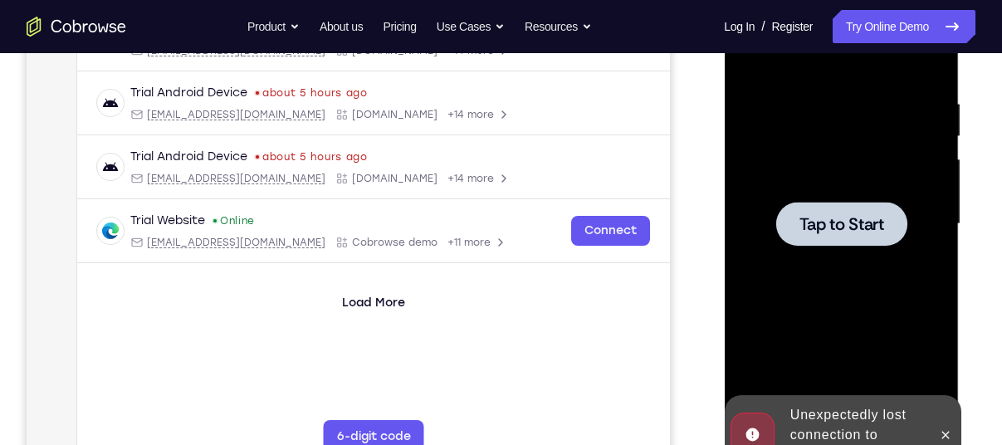
scroll to position [0, 0]
